Goal: Task Accomplishment & Management: Use online tool/utility

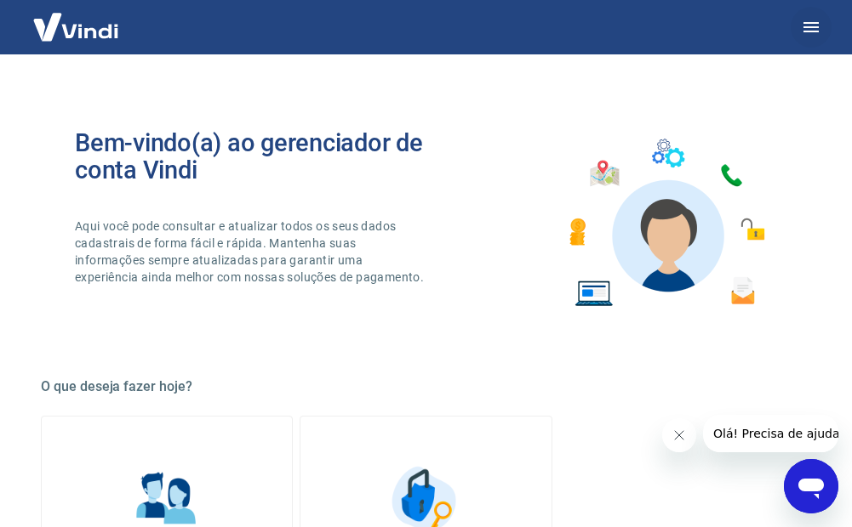
click at [804, 29] on icon "button" at bounding box center [810, 27] width 20 height 20
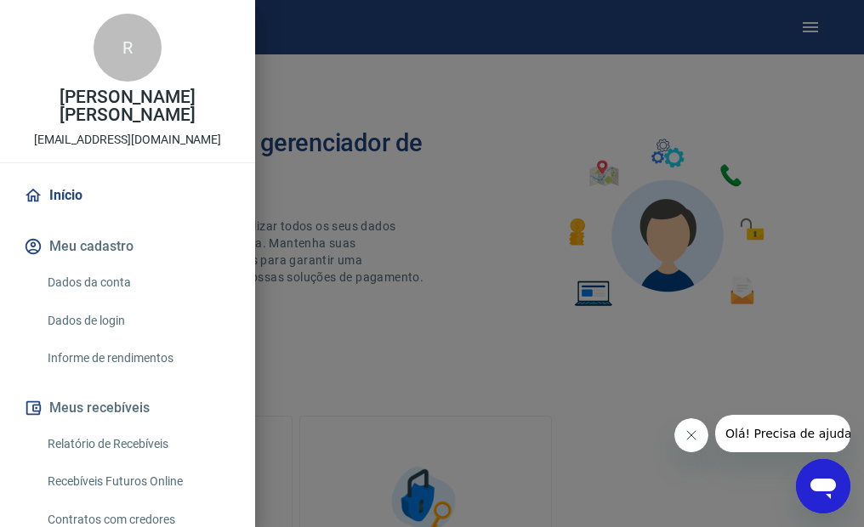
click at [168, 487] on link "Recebíveis Futuros Online" at bounding box center [138, 481] width 194 height 35
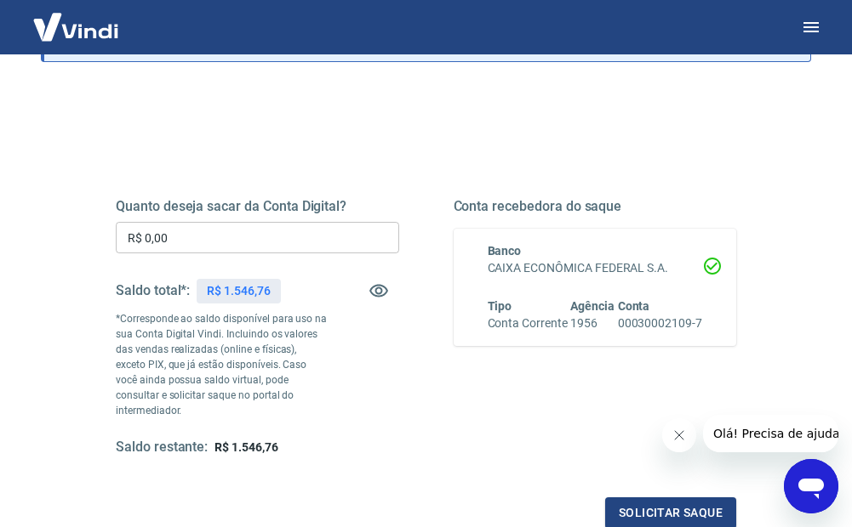
scroll to position [170, 0]
